Goal: Obtain resource: Obtain resource

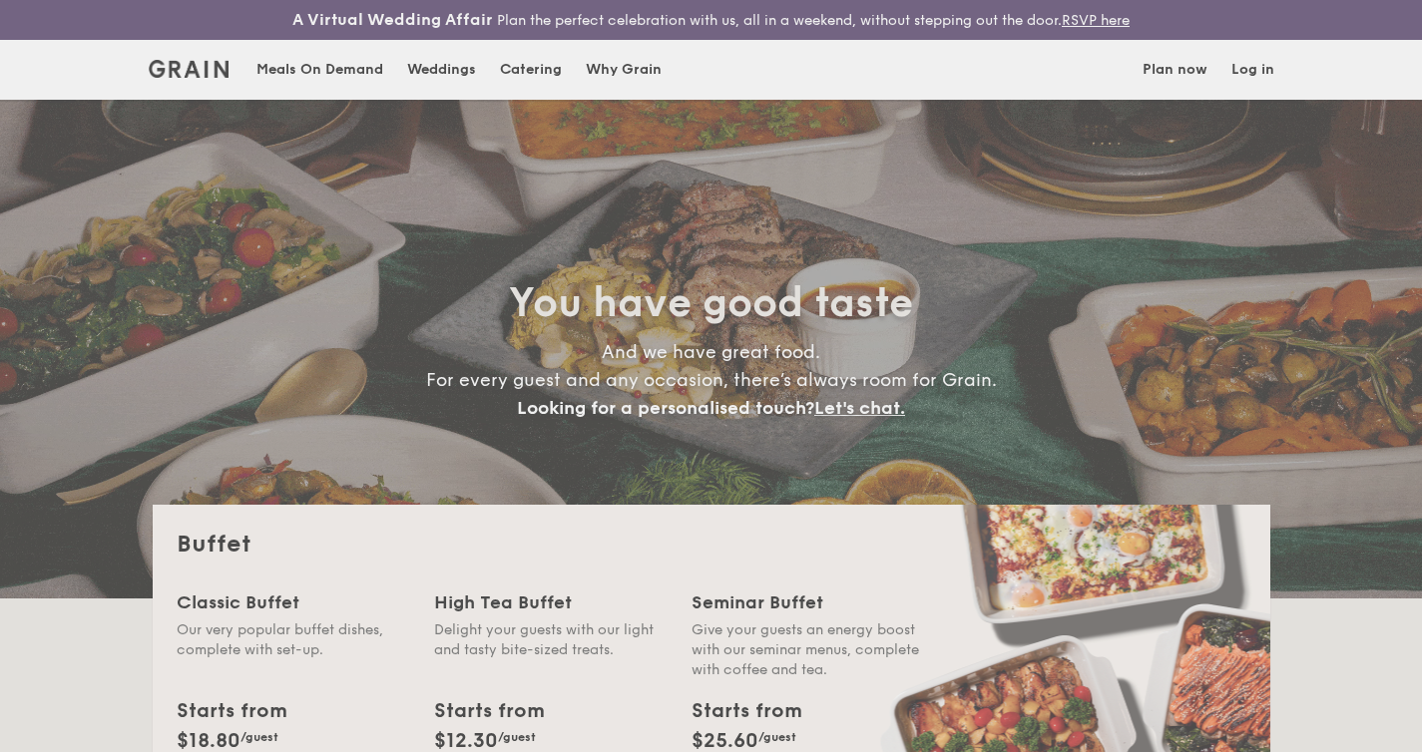
select select
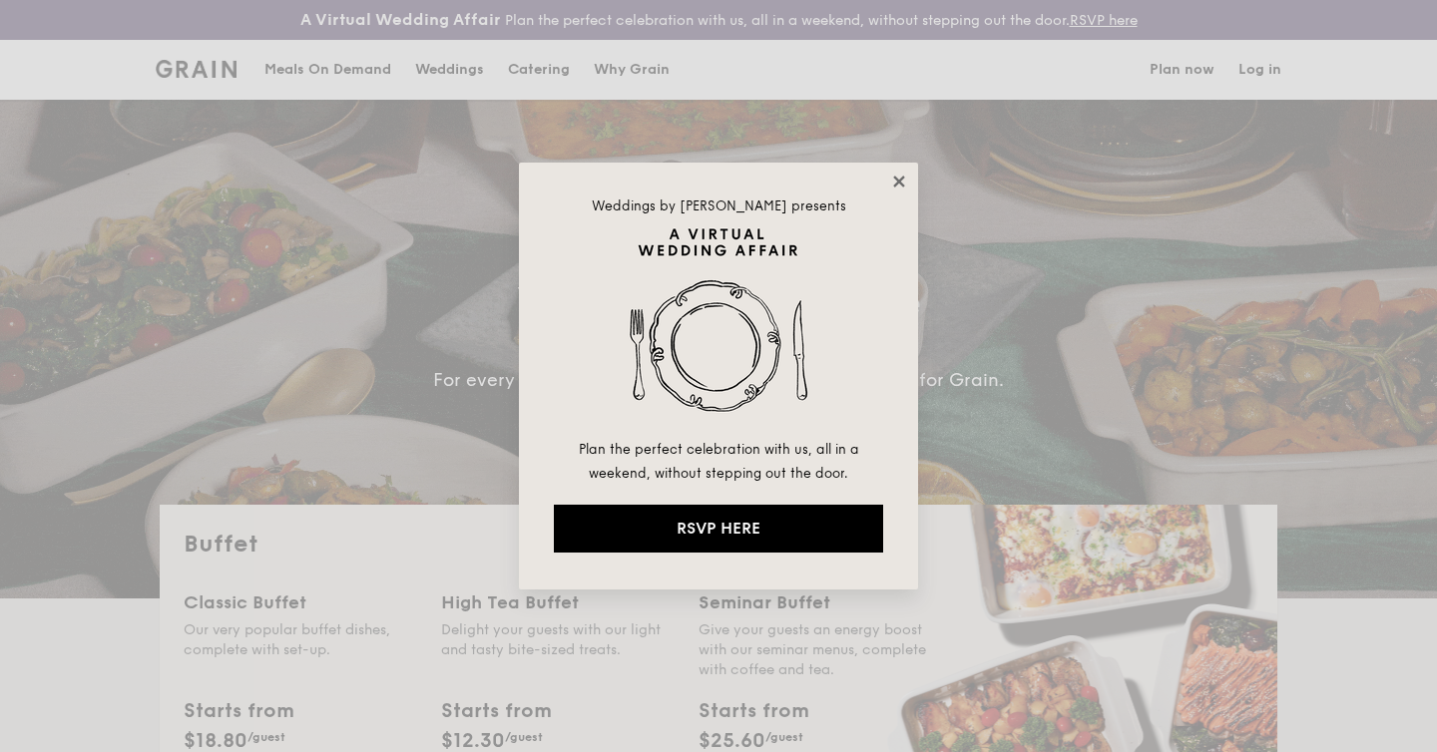
click at [904, 183] on icon at bounding box center [899, 182] width 18 height 18
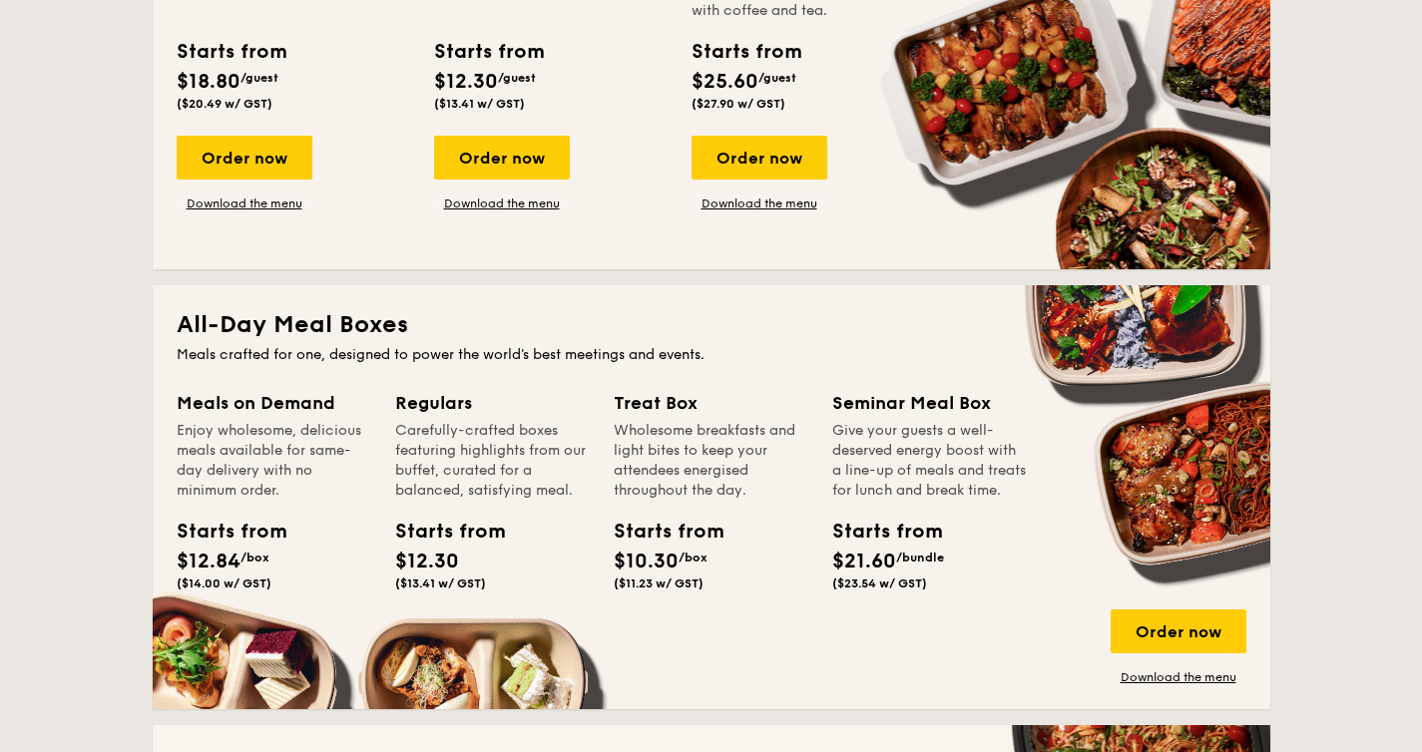
scroll to position [659, 0]
click at [786, 201] on link "Download the menu" at bounding box center [759, 204] width 136 height 16
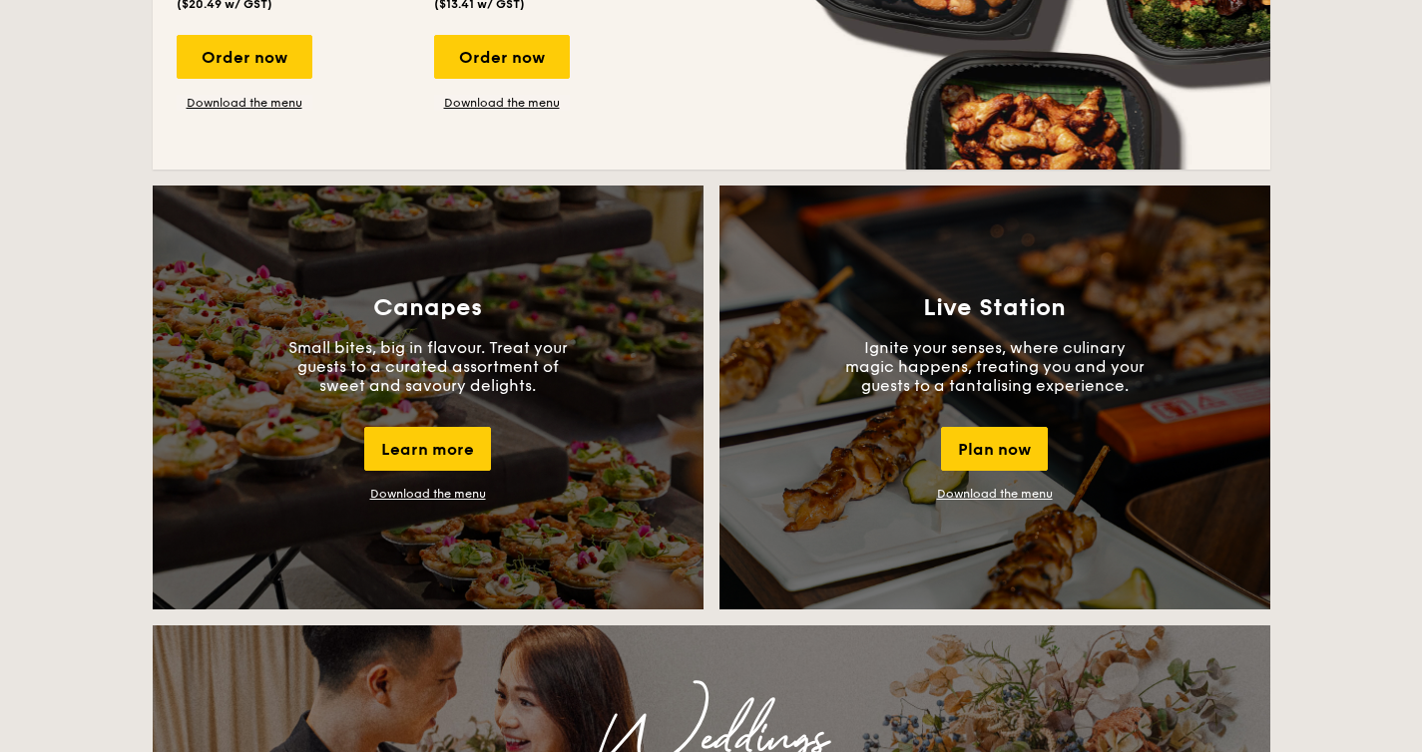
scroll to position [1742, 0]
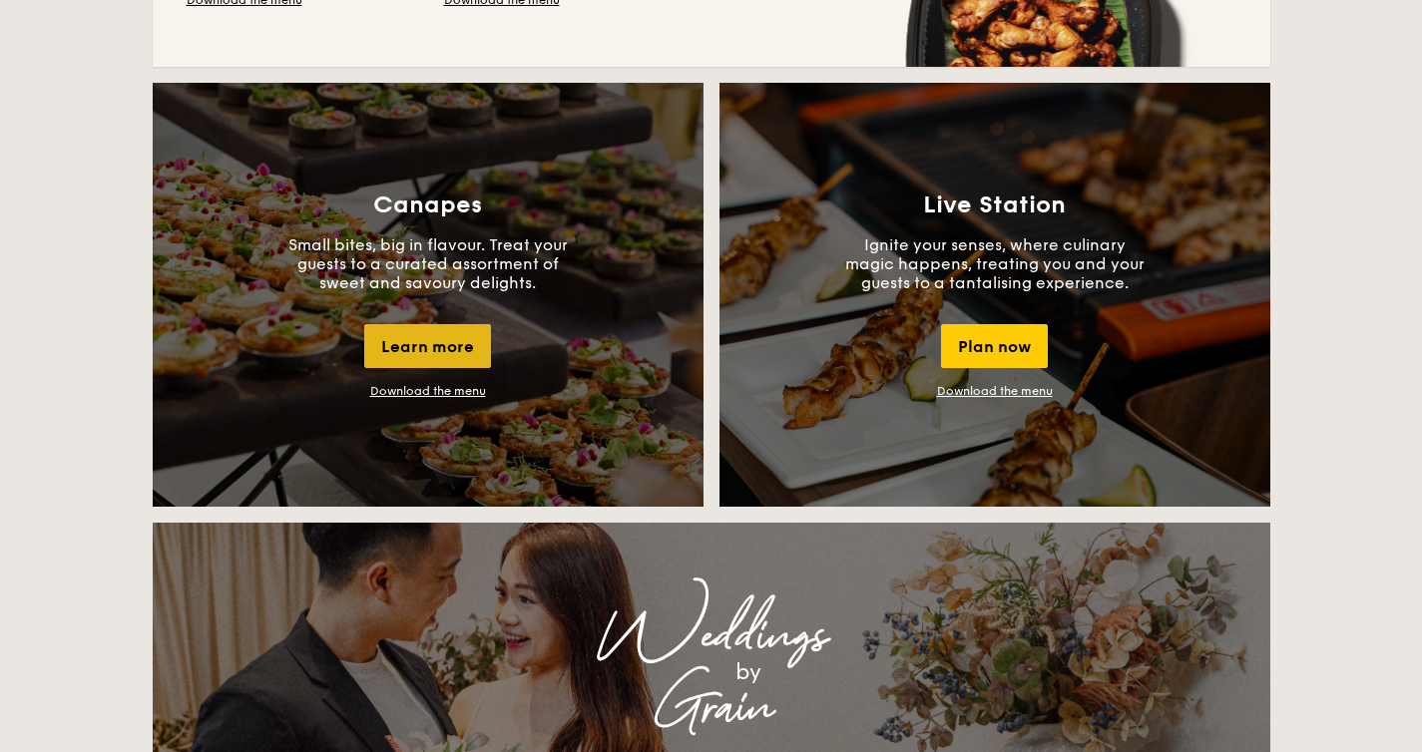
click at [462, 359] on div "Learn more" at bounding box center [427, 346] width 127 height 44
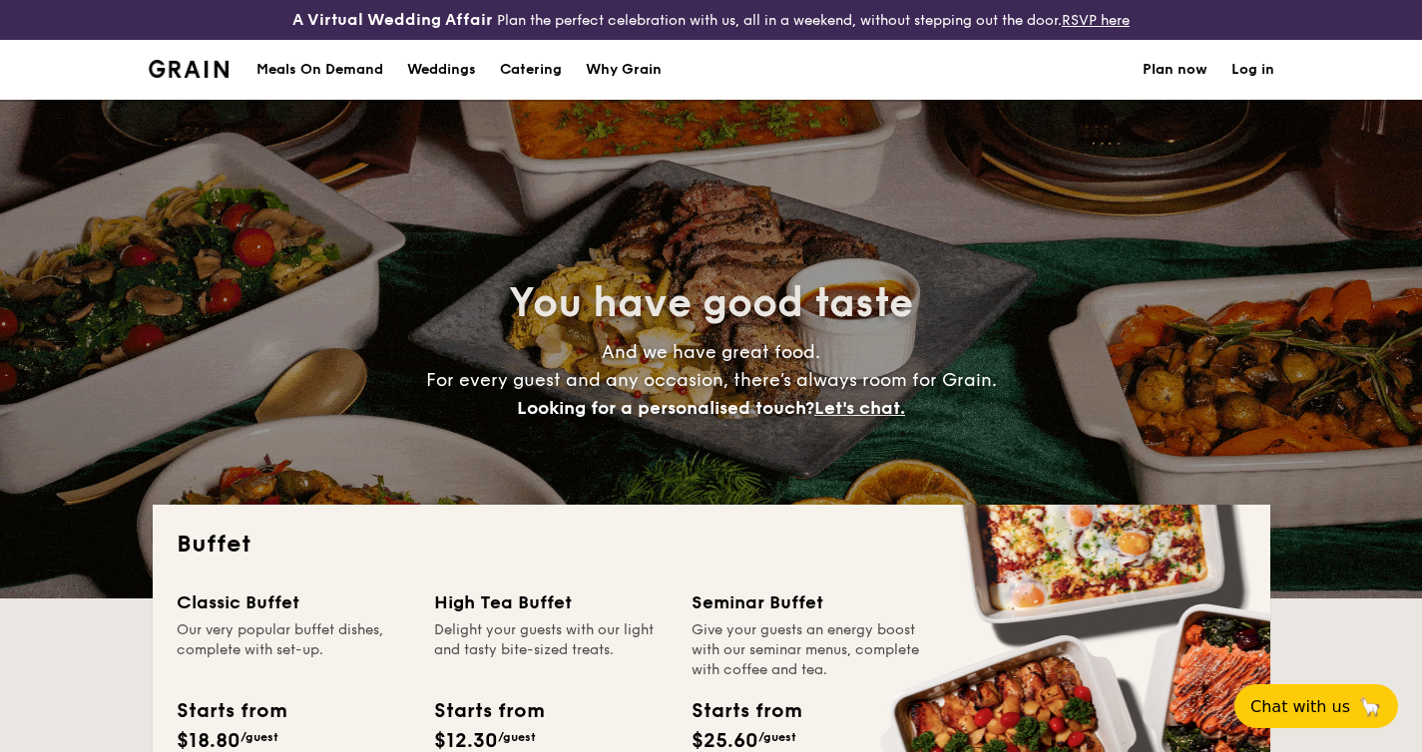
select select
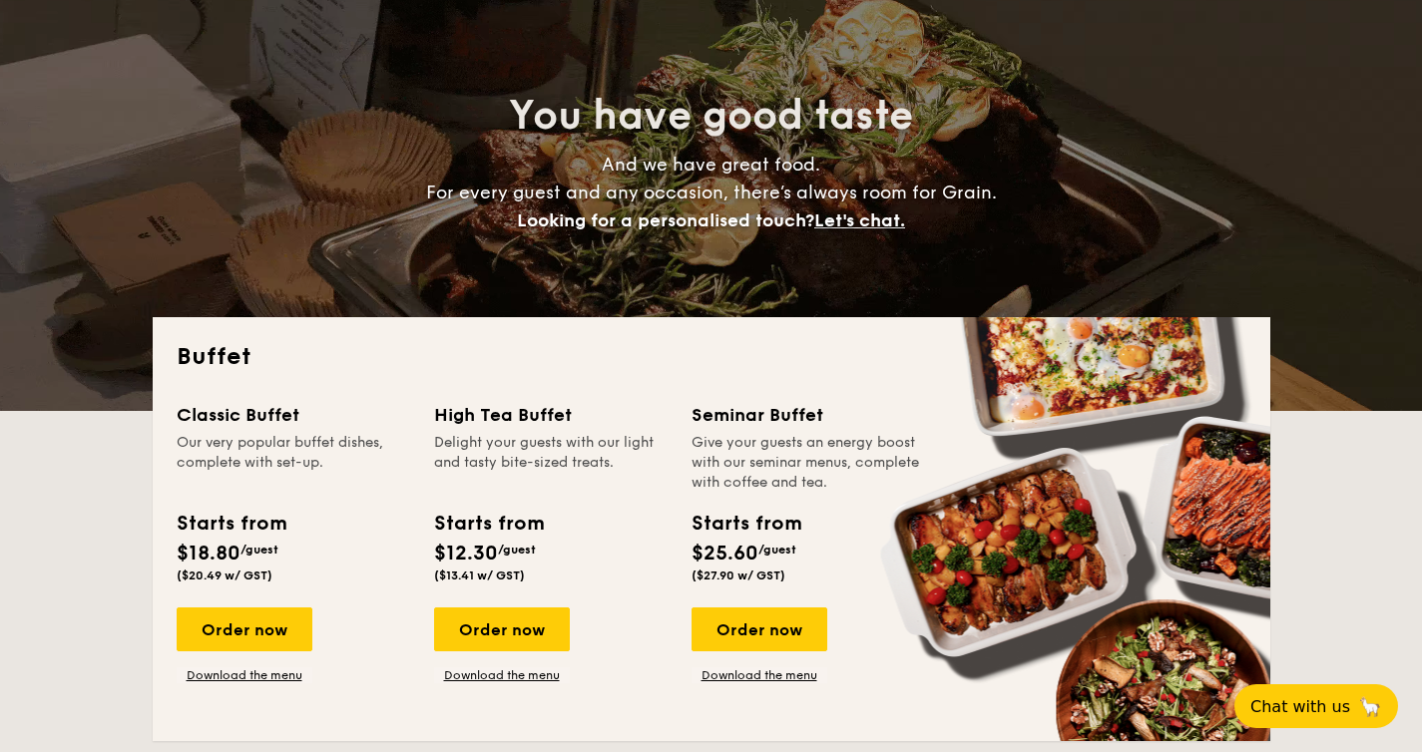
scroll to position [296, 0]
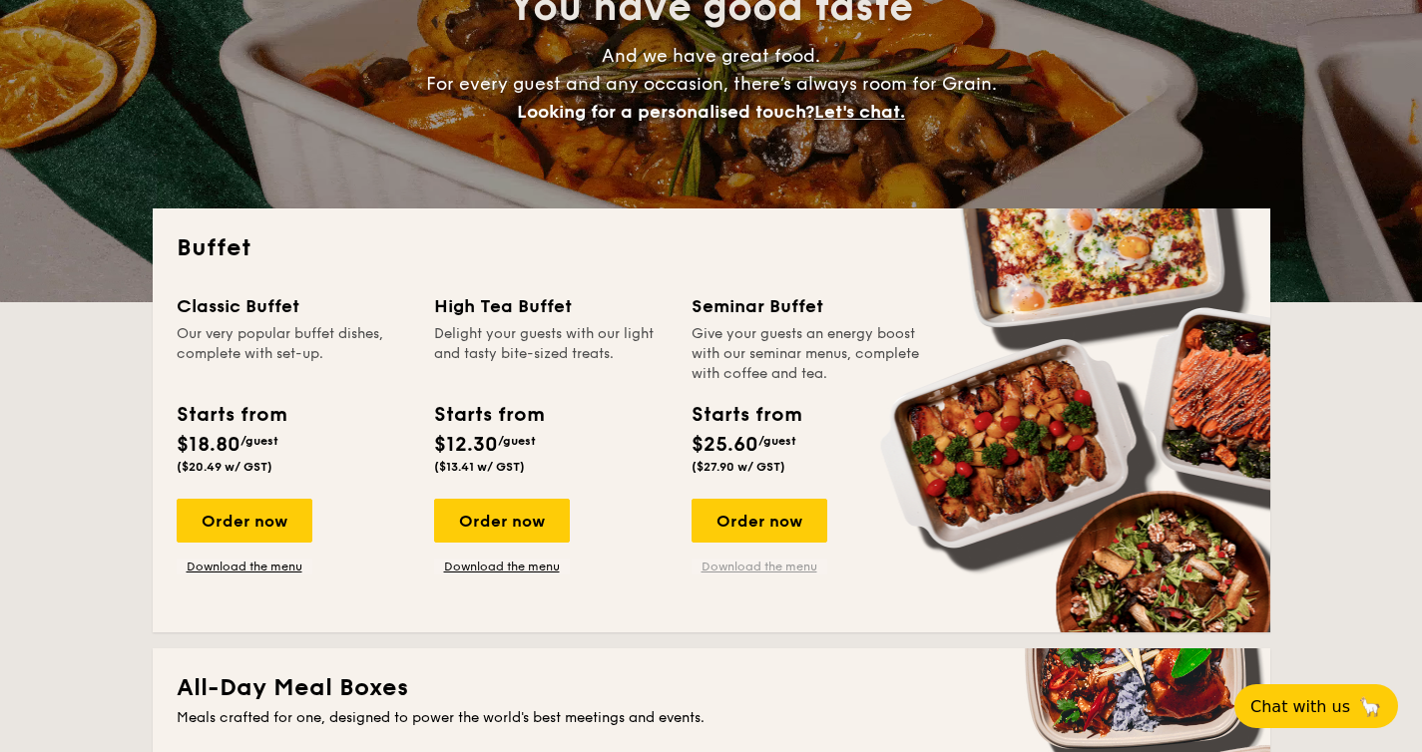
click at [798, 565] on link "Download the menu" at bounding box center [759, 567] width 136 height 16
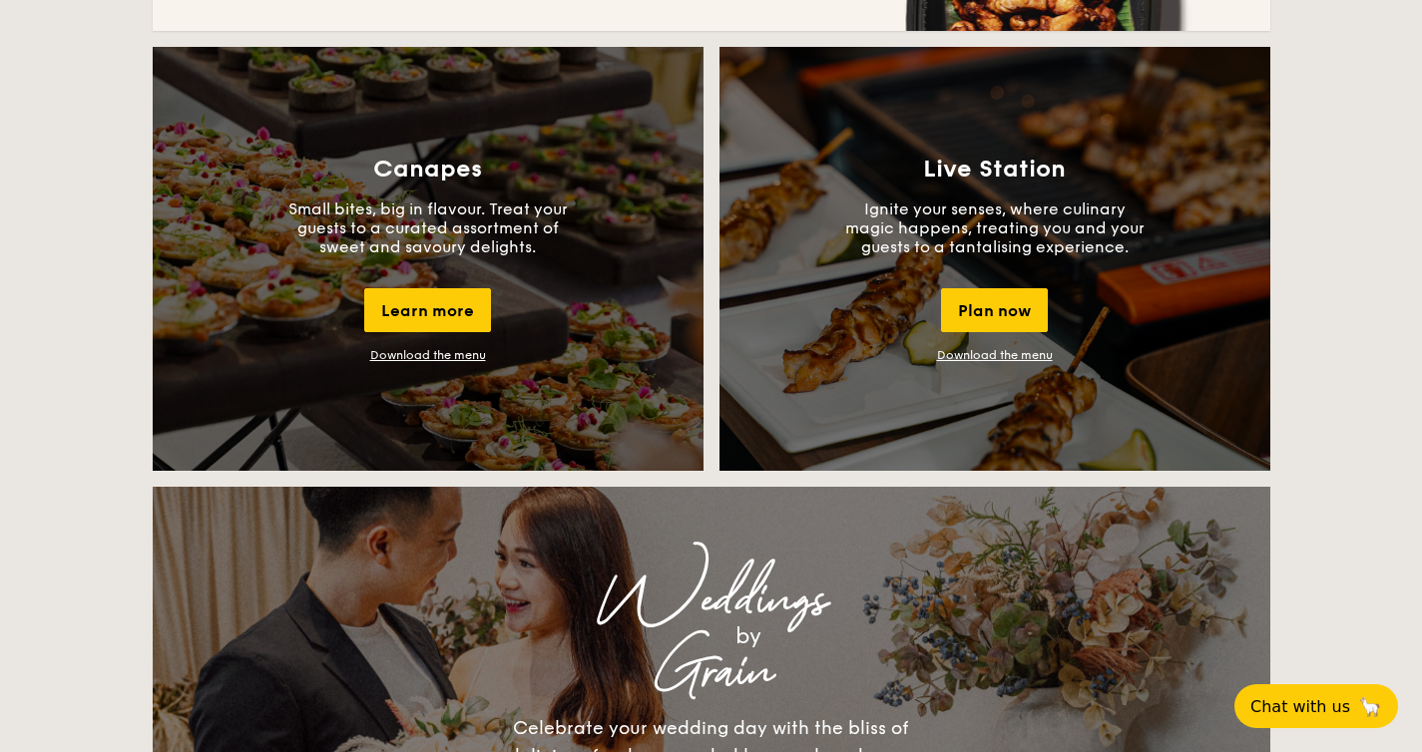
scroll to position [1783, 0]
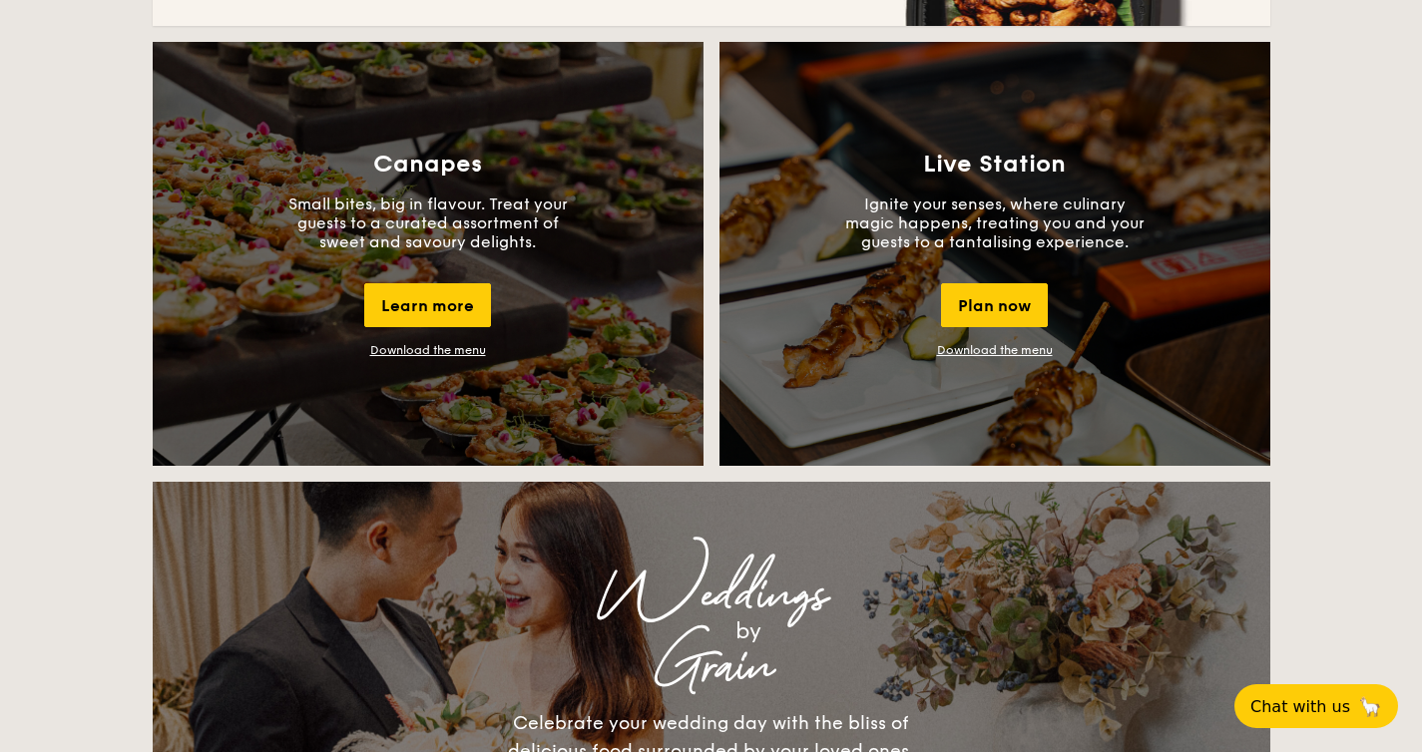
click at [460, 355] on link "Download the menu" at bounding box center [428, 350] width 116 height 14
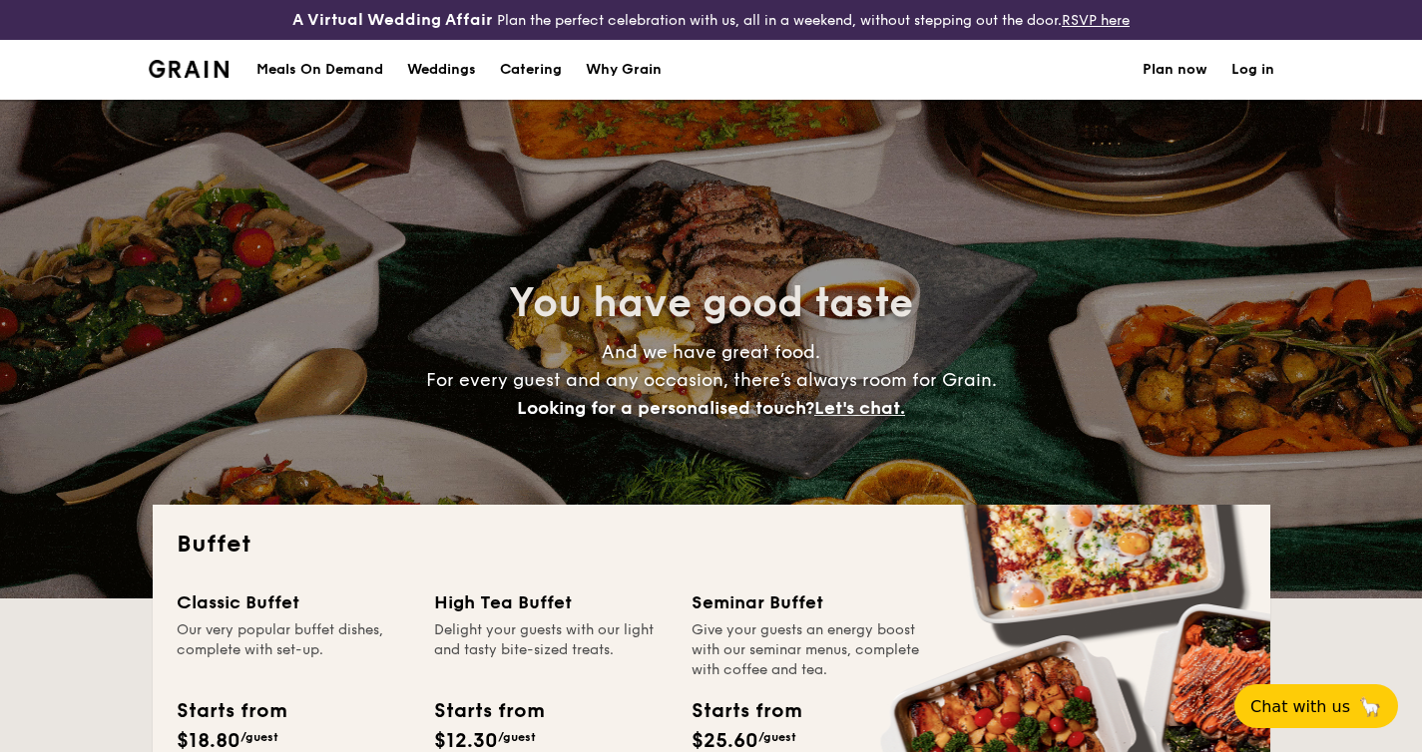
select select
